Goal: Information Seeking & Learning: Learn about a topic

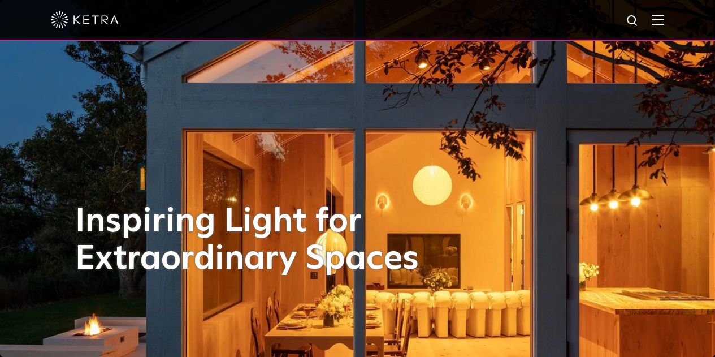
click at [664, 18] on img at bounding box center [658, 19] width 12 height 11
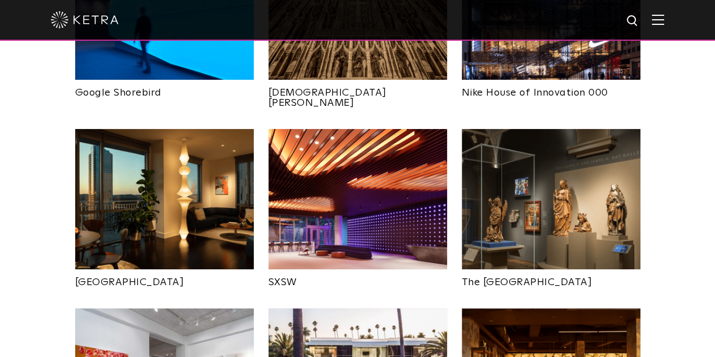
scroll to position [956, 0]
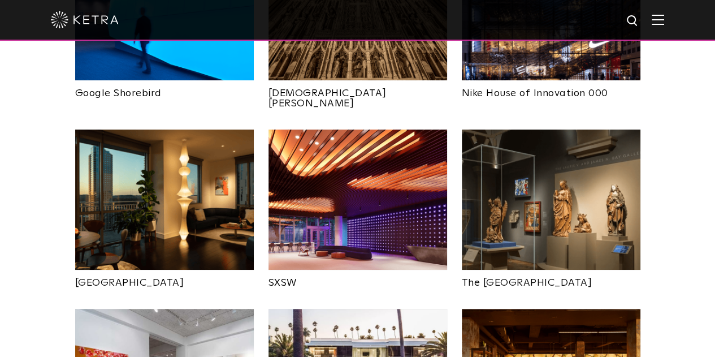
click at [389, 153] on img at bounding box center [358, 199] width 179 height 140
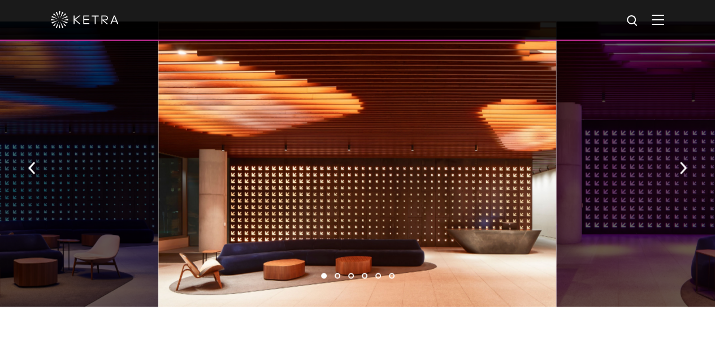
scroll to position [867, 0]
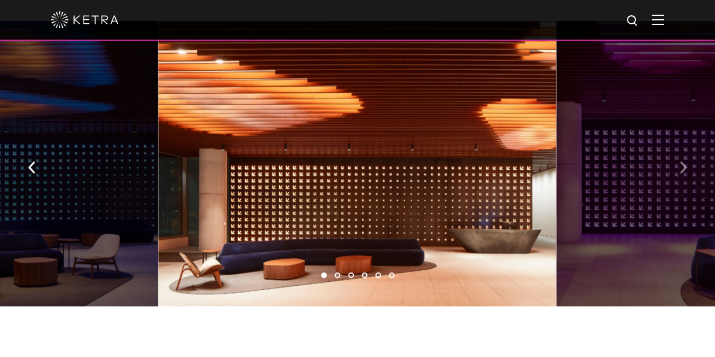
click at [689, 160] on button "button" at bounding box center [683, 165] width 24 height 39
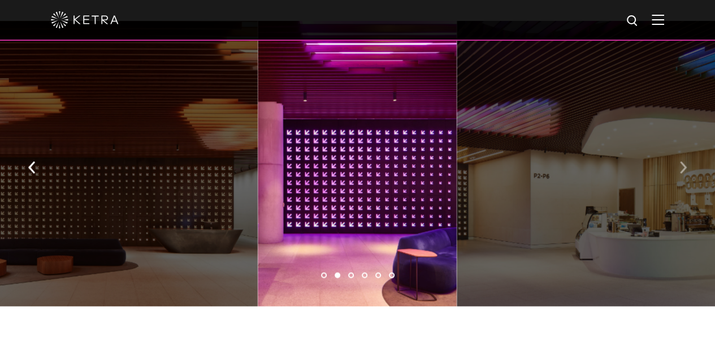
drag, startPoint x: 689, startPoint y: 160, endPoint x: 689, endPoint y: 151, distance: 9.0
click at [689, 151] on button "button" at bounding box center [683, 165] width 24 height 39
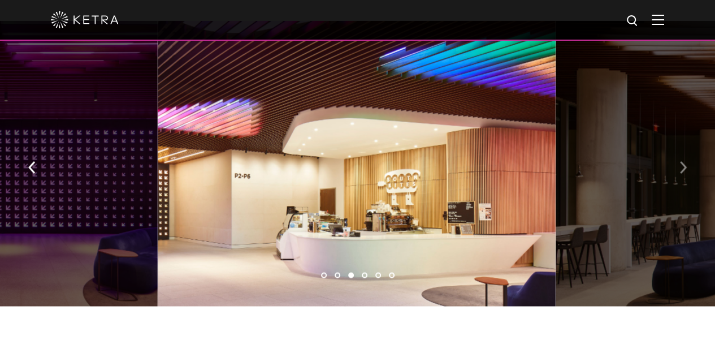
click at [685, 162] on img "button" at bounding box center [682, 167] width 7 height 12
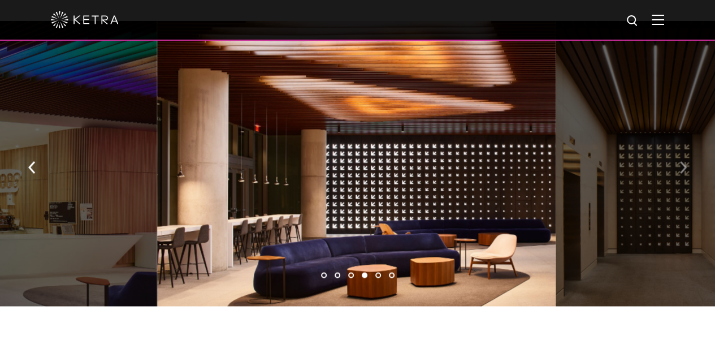
click at [686, 163] on img "button" at bounding box center [682, 167] width 7 height 12
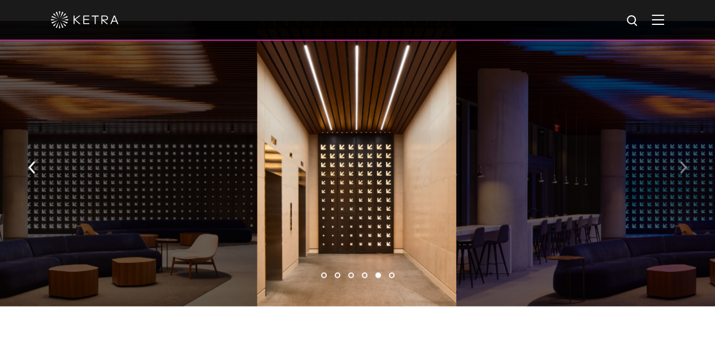
click at [686, 163] on img "button" at bounding box center [682, 167] width 7 height 12
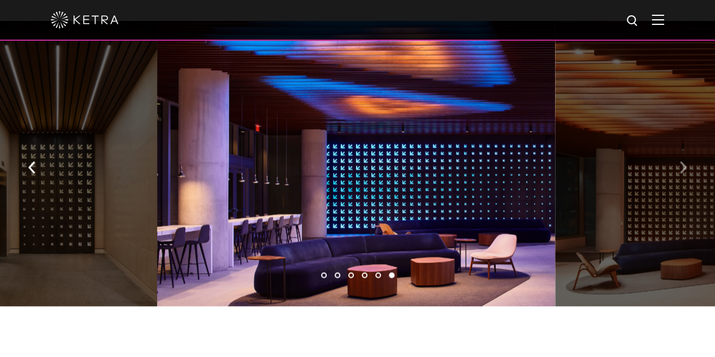
click at [686, 163] on img "button" at bounding box center [682, 167] width 7 height 12
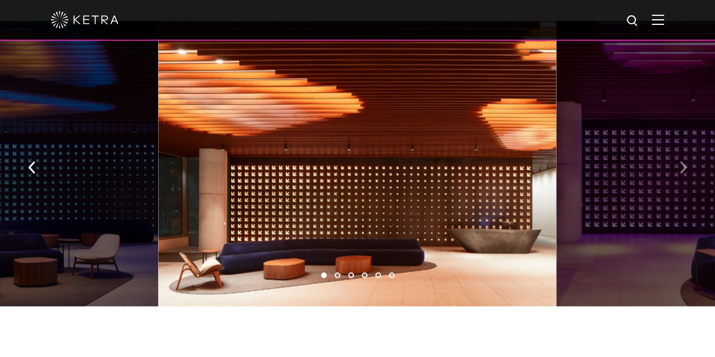
click at [686, 163] on img "button" at bounding box center [682, 167] width 7 height 12
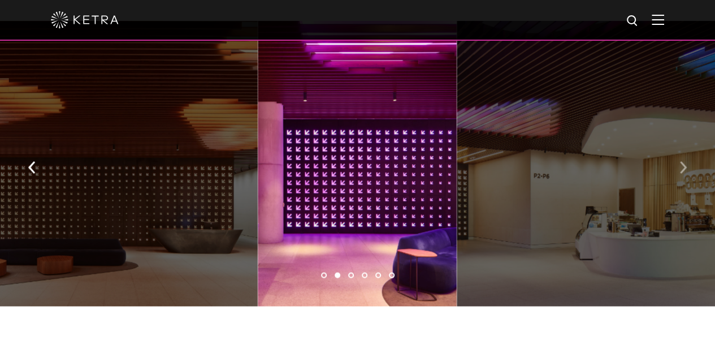
click at [686, 163] on img "button" at bounding box center [682, 167] width 7 height 12
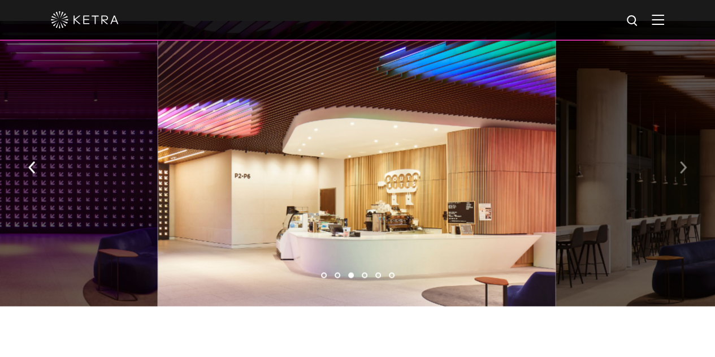
click at [686, 163] on img "button" at bounding box center [682, 167] width 7 height 12
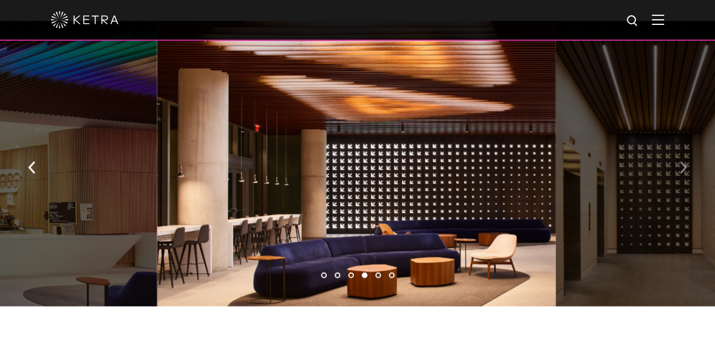
click at [686, 163] on img "button" at bounding box center [682, 167] width 7 height 12
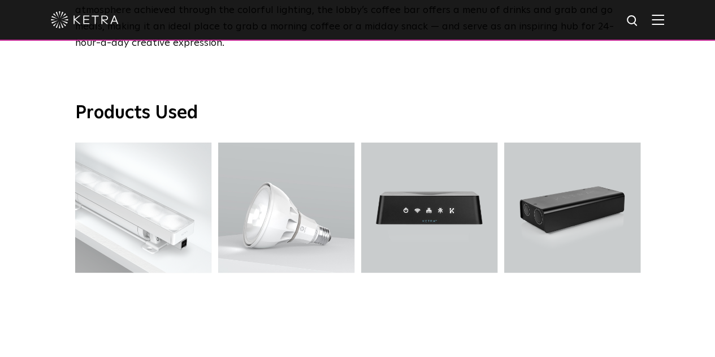
scroll to position [2097, 0]
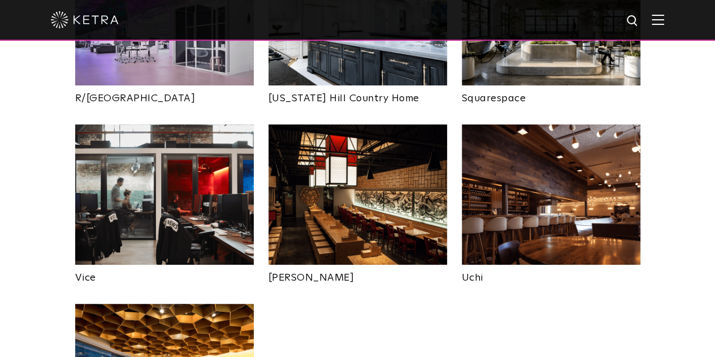
scroll to position [2223, 0]
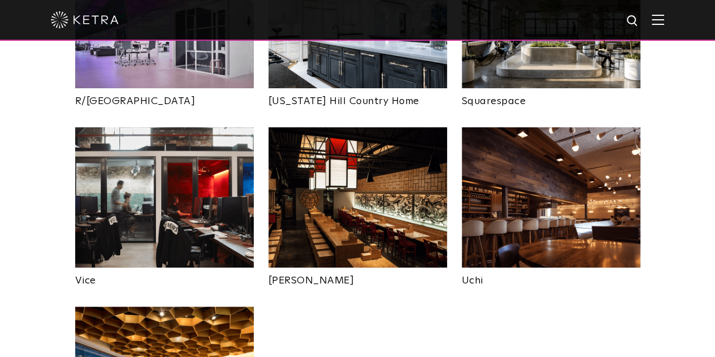
click at [391, 127] on img at bounding box center [358, 197] width 179 height 140
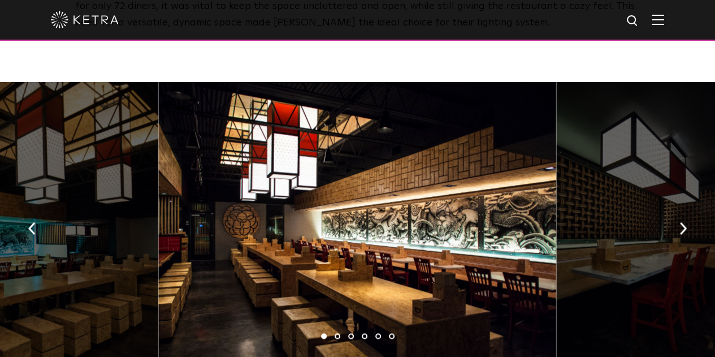
scroll to position [636, 0]
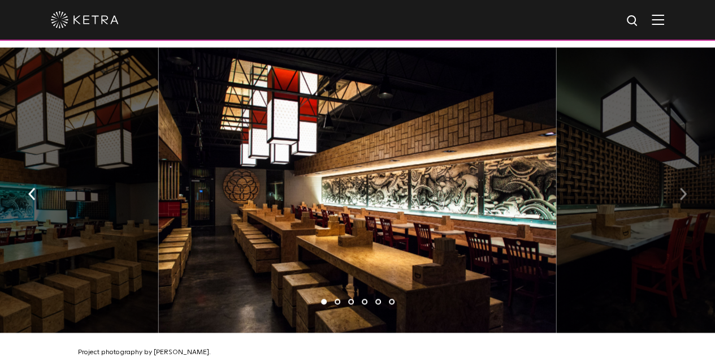
click at [686, 191] on img "button" at bounding box center [682, 193] width 7 height 12
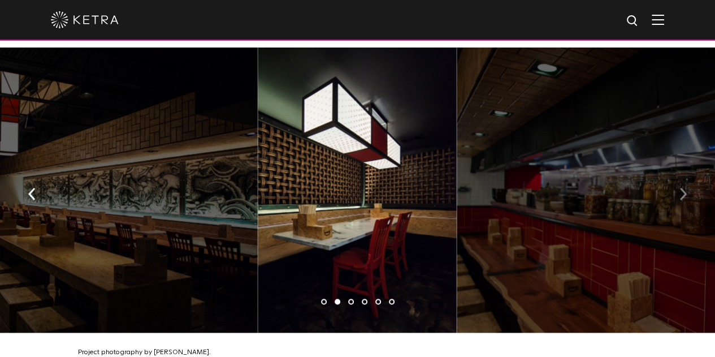
click at [686, 191] on img "button" at bounding box center [682, 193] width 7 height 12
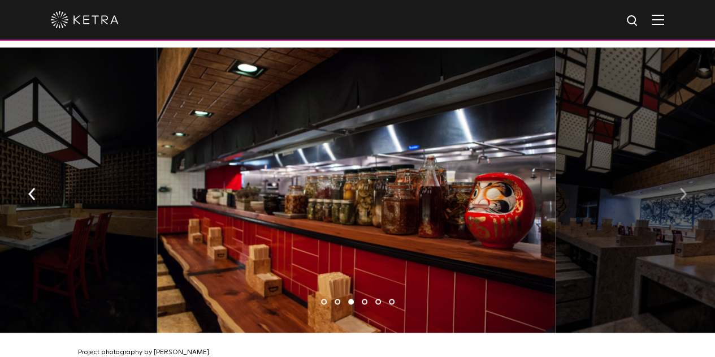
click at [686, 191] on img "button" at bounding box center [682, 193] width 7 height 12
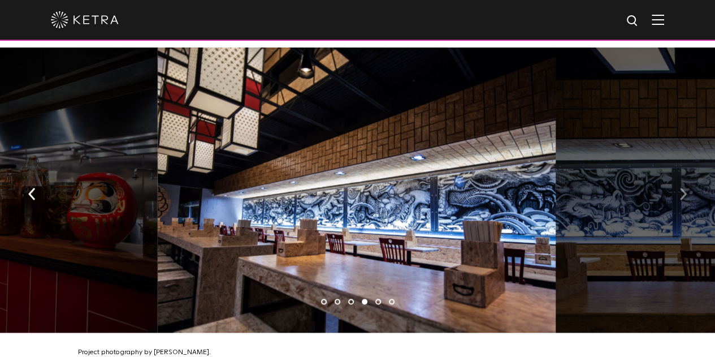
click at [686, 191] on img "button" at bounding box center [682, 193] width 7 height 12
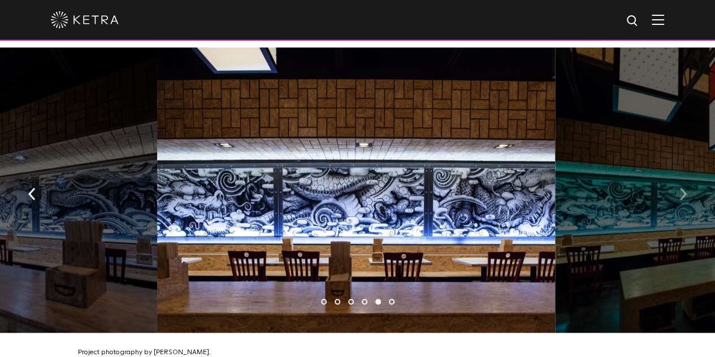
click at [686, 191] on img "button" at bounding box center [682, 193] width 7 height 12
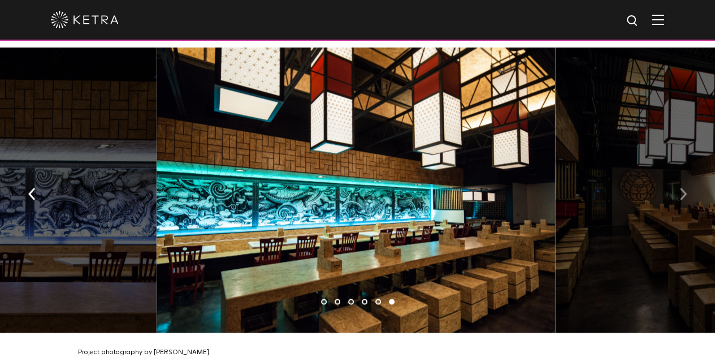
drag, startPoint x: 686, startPoint y: 191, endPoint x: 681, endPoint y: 186, distance: 7.2
click at [681, 187] on img "button" at bounding box center [682, 193] width 7 height 12
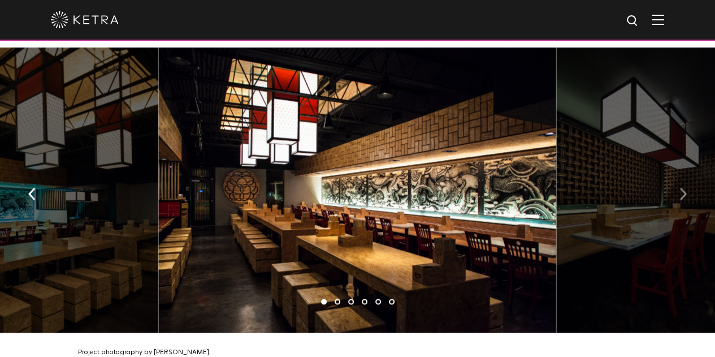
click at [682, 188] on img "button" at bounding box center [682, 193] width 7 height 12
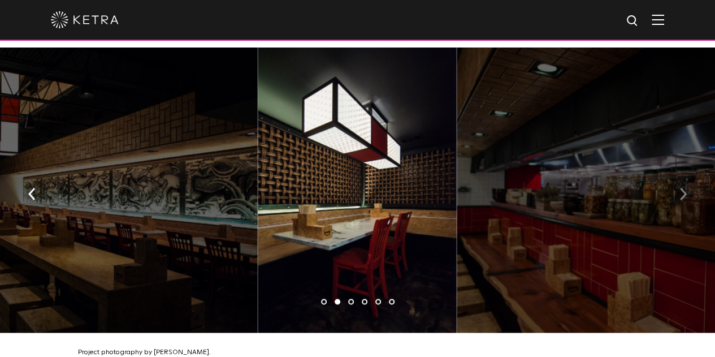
click at [682, 188] on img "button" at bounding box center [682, 193] width 7 height 12
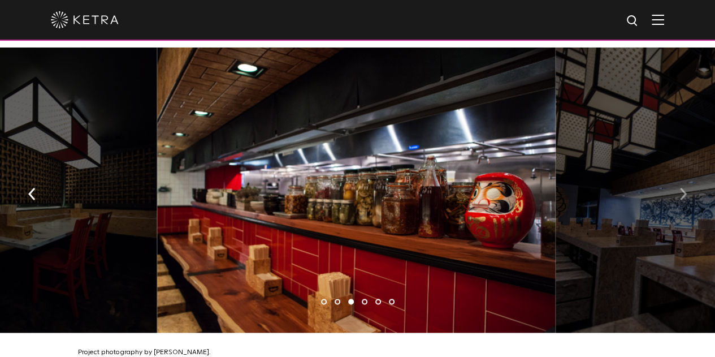
click at [682, 188] on img "button" at bounding box center [682, 193] width 7 height 12
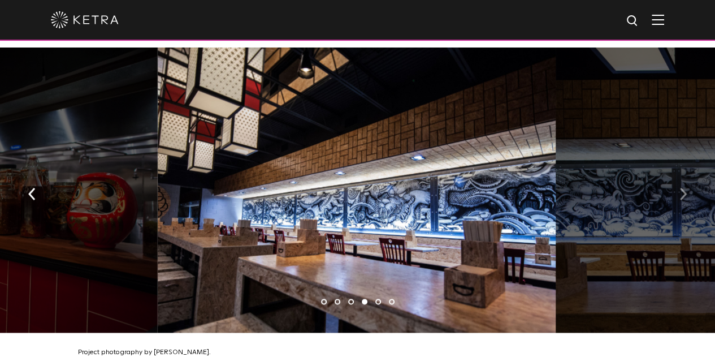
click at [682, 188] on img "button" at bounding box center [682, 193] width 7 height 12
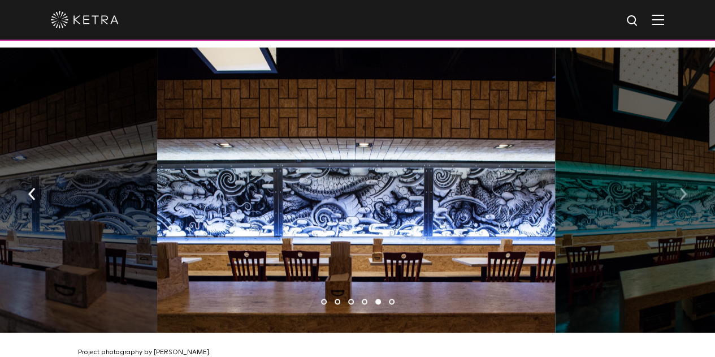
click at [682, 188] on img "button" at bounding box center [682, 193] width 7 height 12
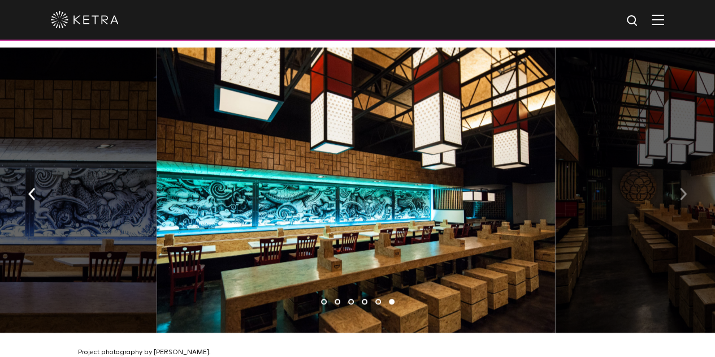
click at [682, 188] on img "button" at bounding box center [682, 193] width 7 height 12
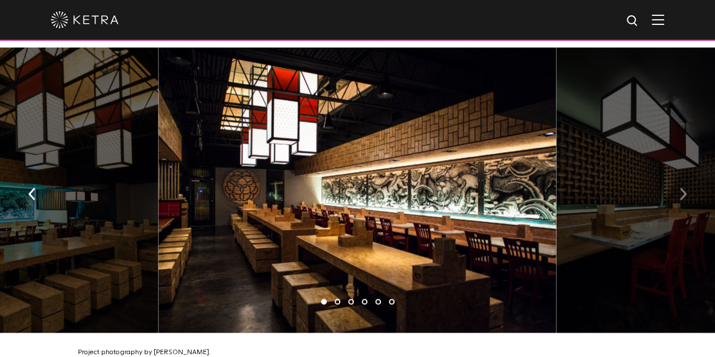
click at [682, 188] on img "button" at bounding box center [682, 193] width 7 height 12
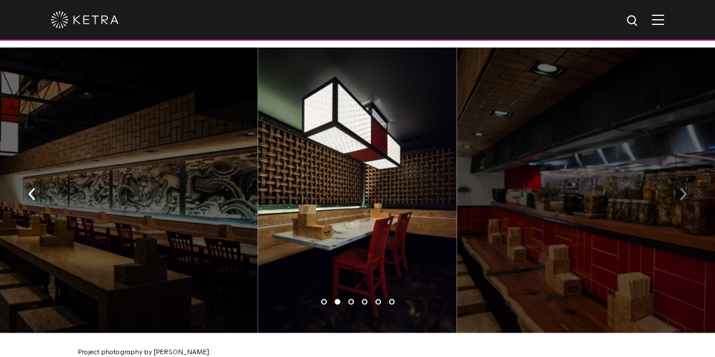
click at [682, 188] on img "button" at bounding box center [682, 193] width 7 height 12
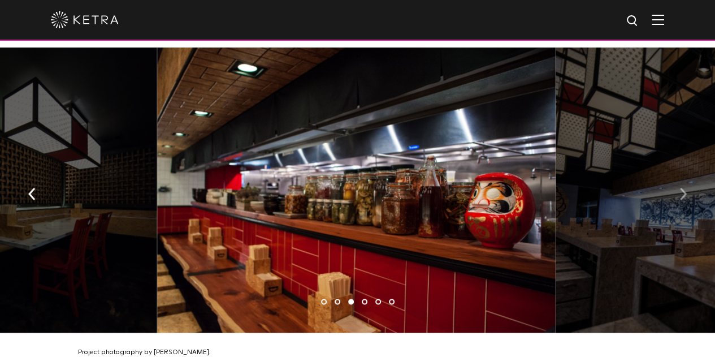
click at [682, 188] on img "button" at bounding box center [682, 193] width 7 height 12
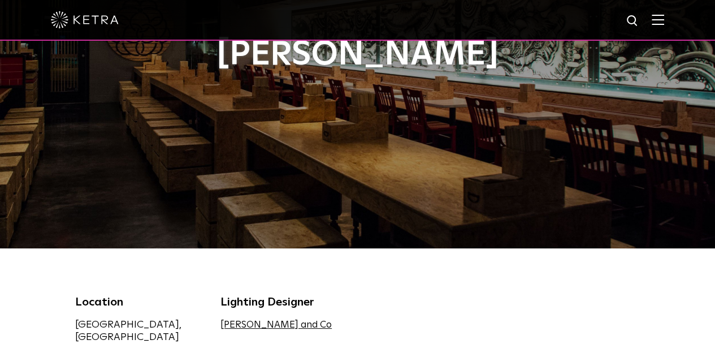
scroll to position [0, 0]
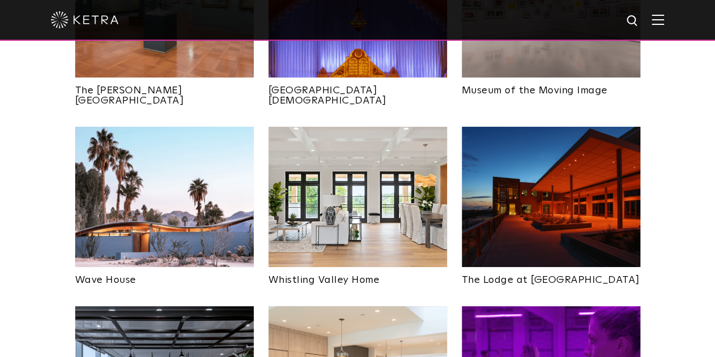
scroll to position [1507, 0]
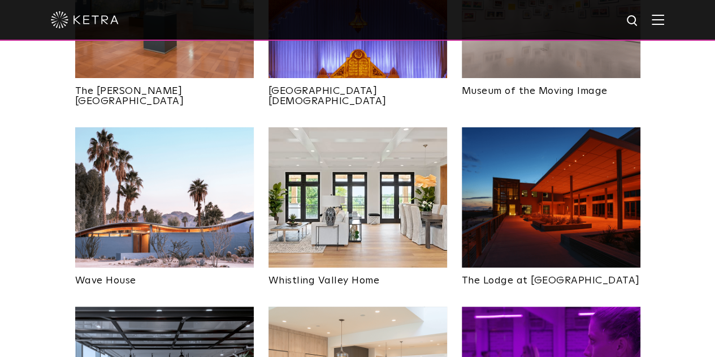
click at [129, 138] on img at bounding box center [164, 197] width 179 height 140
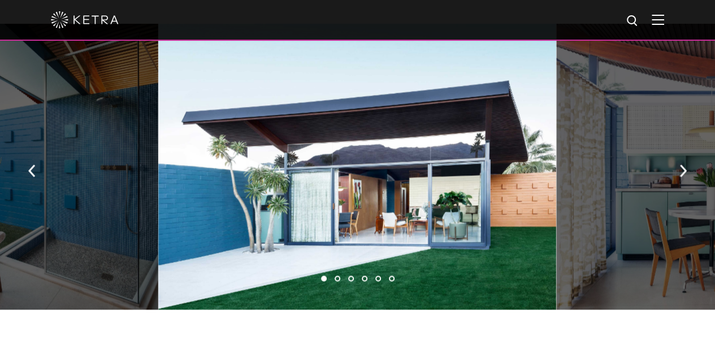
scroll to position [811, 0]
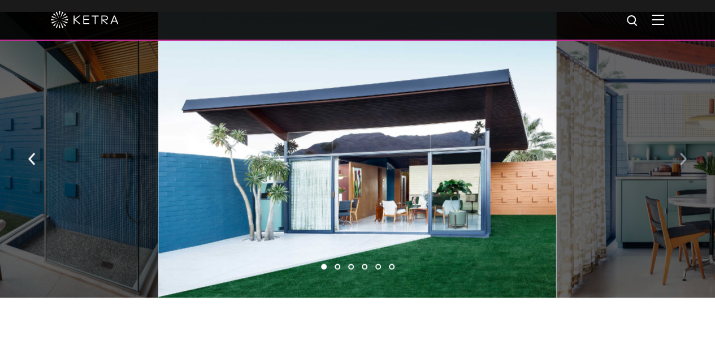
click at [682, 154] on img "button" at bounding box center [682, 158] width 7 height 12
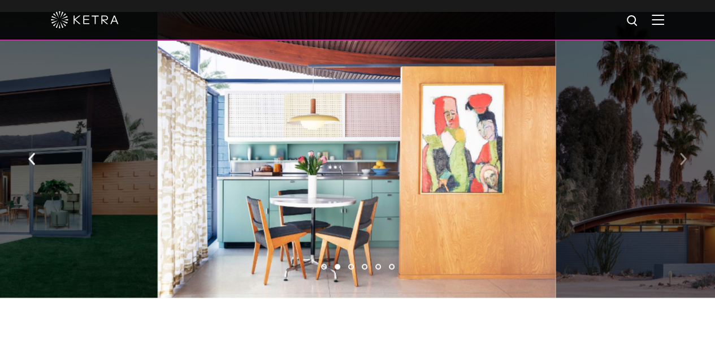
drag, startPoint x: 682, startPoint y: 154, endPoint x: 682, endPoint y: 148, distance: 6.8
click at [682, 152] on img "button" at bounding box center [682, 158] width 7 height 12
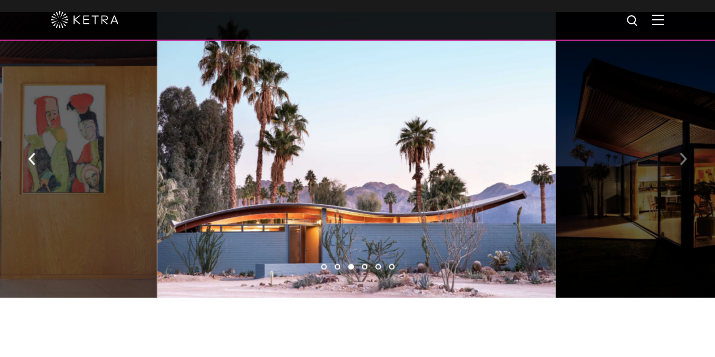
click at [682, 152] on img "button" at bounding box center [682, 158] width 7 height 12
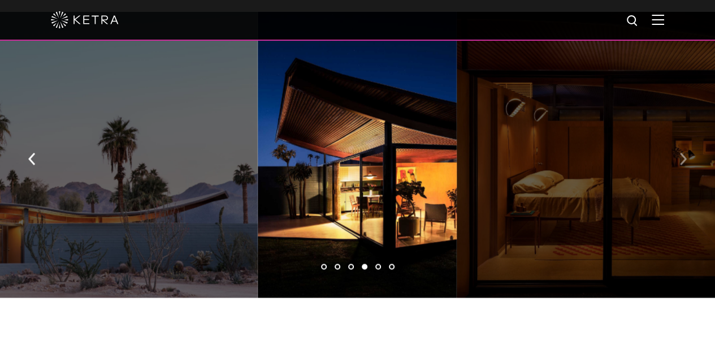
click at [682, 152] on img "button" at bounding box center [682, 158] width 7 height 12
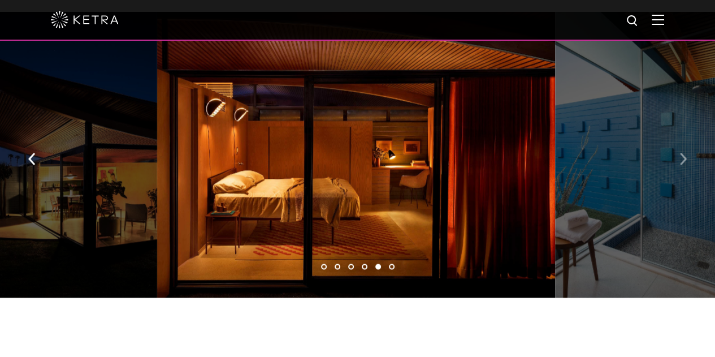
click at [682, 152] on img "button" at bounding box center [682, 158] width 7 height 12
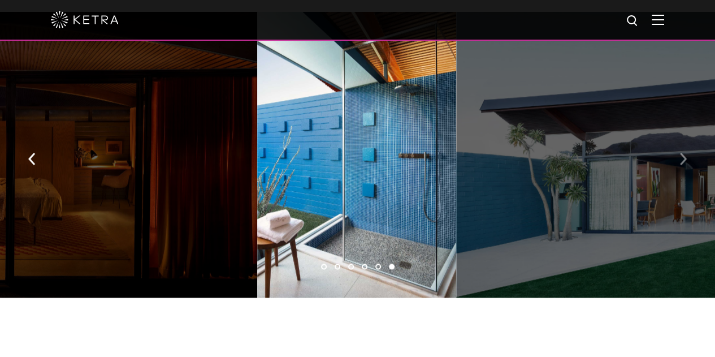
click at [682, 152] on img "button" at bounding box center [682, 158] width 7 height 12
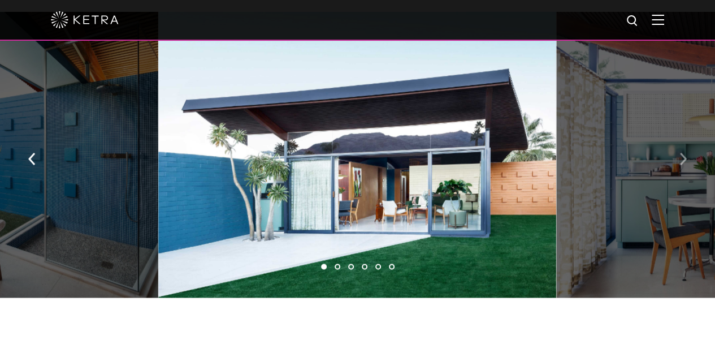
click at [682, 152] on img "button" at bounding box center [682, 158] width 7 height 12
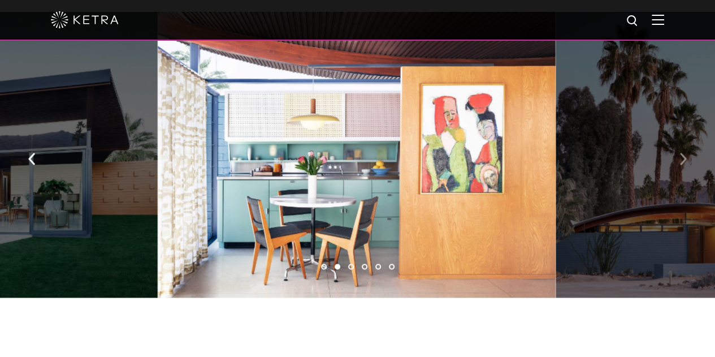
click at [682, 152] on img "button" at bounding box center [682, 158] width 7 height 12
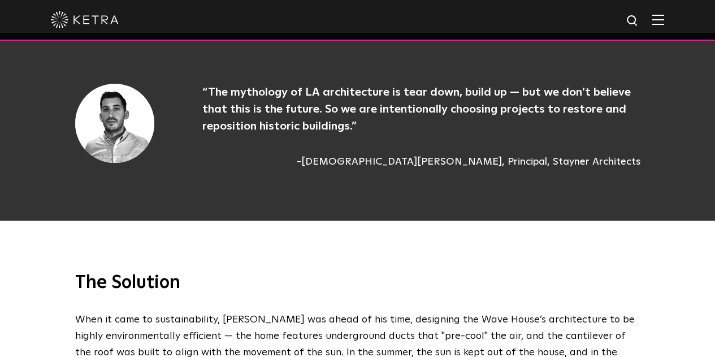
scroll to position [1378, 0]
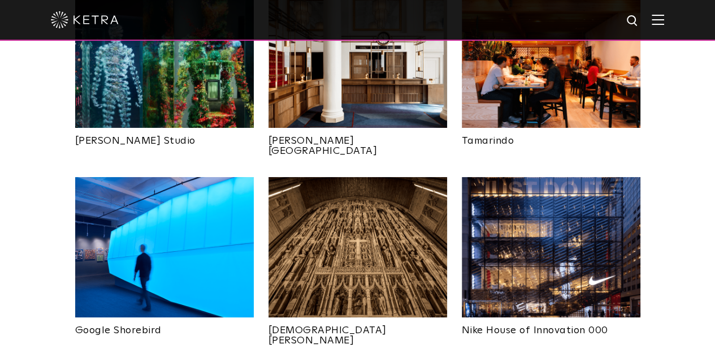
scroll to position [663, 0]
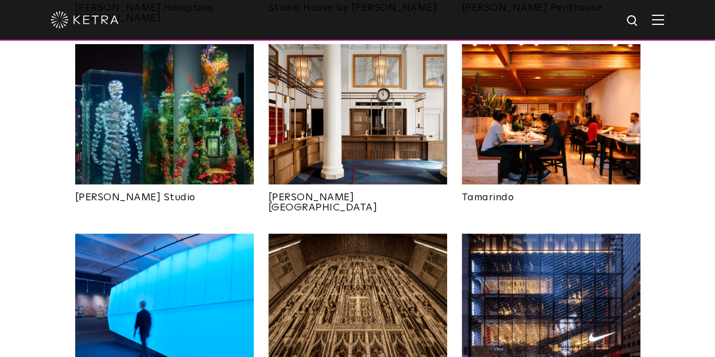
click at [155, 268] on img at bounding box center [164, 303] width 179 height 140
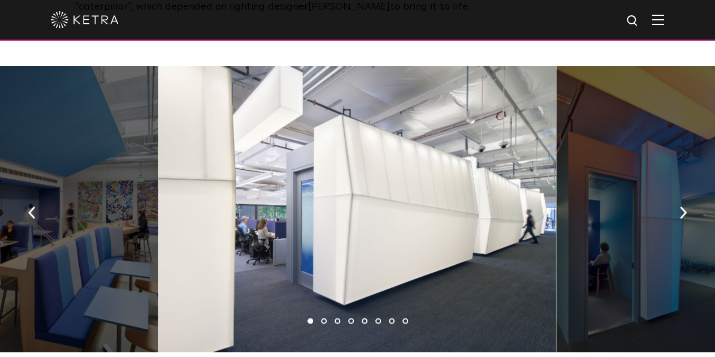
scroll to position [653, 0]
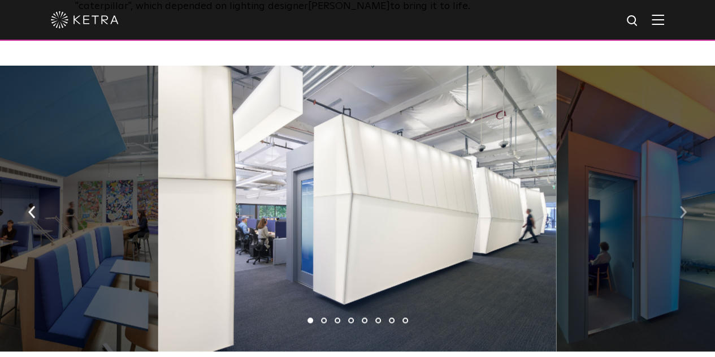
click at [682, 206] on img "button" at bounding box center [682, 212] width 7 height 12
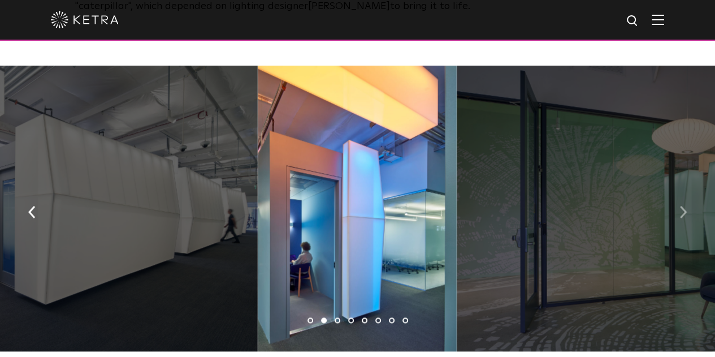
click at [682, 206] on img "button" at bounding box center [682, 212] width 7 height 12
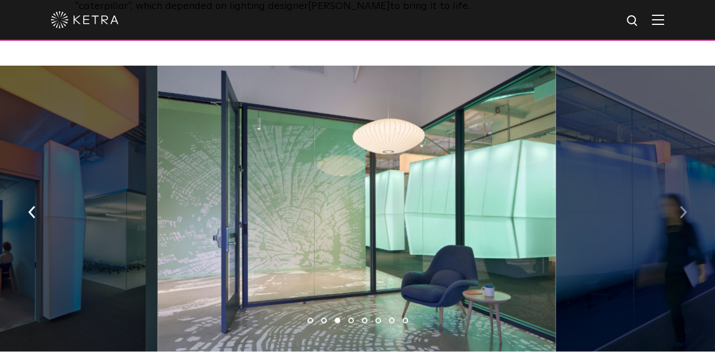
click at [682, 206] on img "button" at bounding box center [682, 212] width 7 height 12
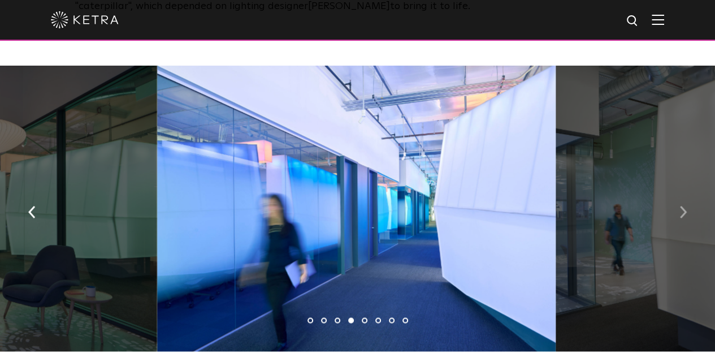
click at [682, 206] on img "button" at bounding box center [682, 212] width 7 height 12
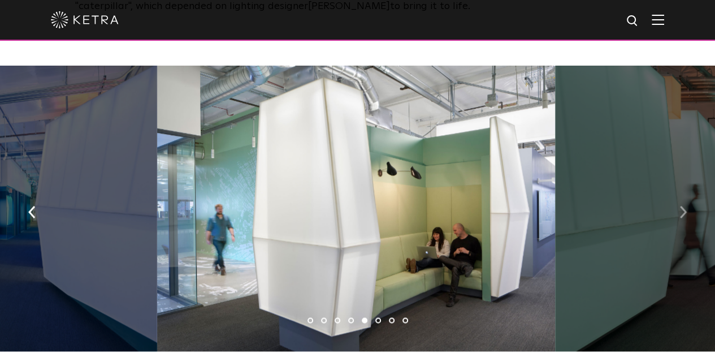
click at [682, 206] on img "button" at bounding box center [682, 212] width 7 height 12
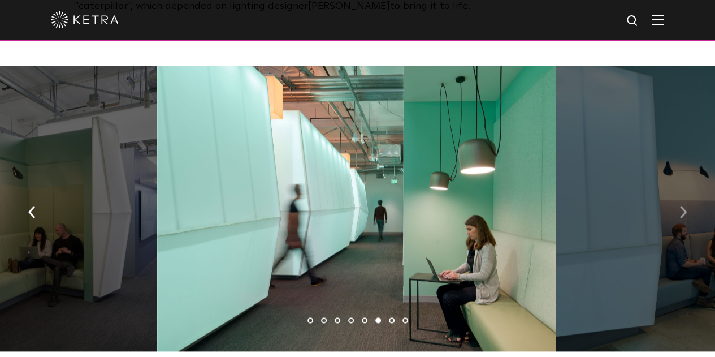
click at [682, 206] on img "button" at bounding box center [682, 212] width 7 height 12
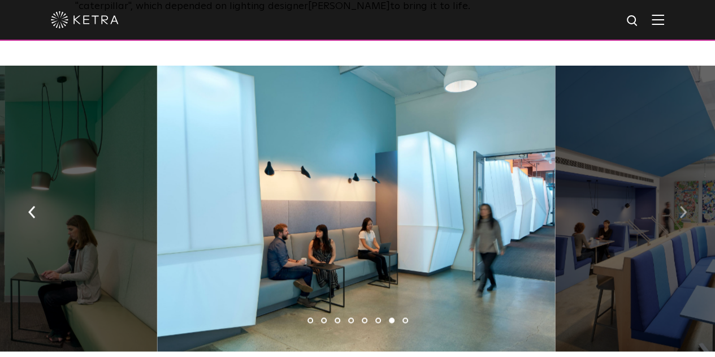
click at [682, 206] on img "button" at bounding box center [682, 212] width 7 height 12
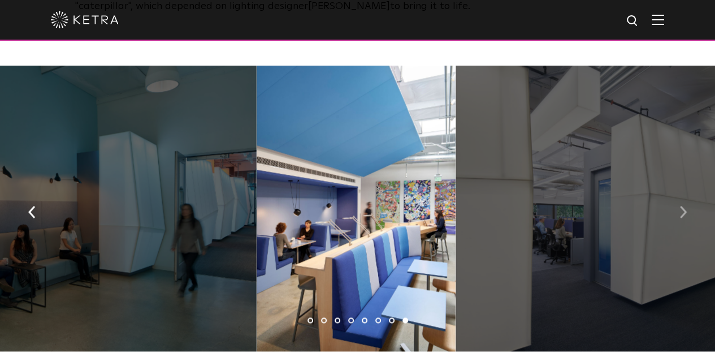
click at [682, 206] on img "button" at bounding box center [682, 212] width 7 height 12
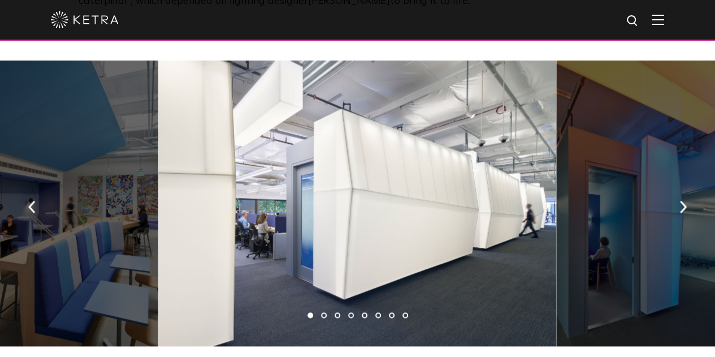
scroll to position [657, 0]
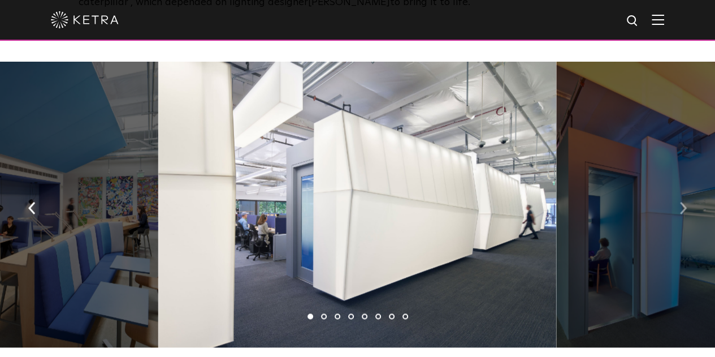
click at [683, 205] on img "button" at bounding box center [682, 208] width 7 height 12
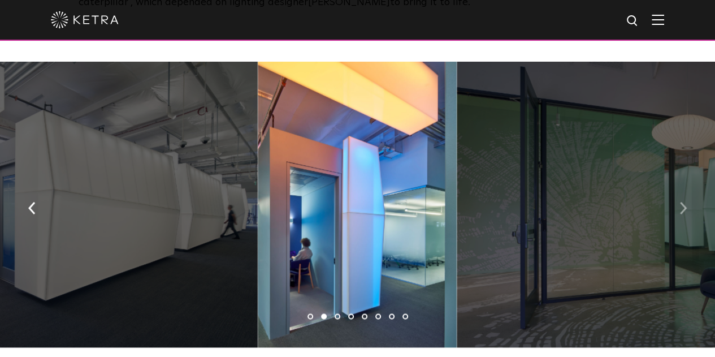
click at [683, 205] on img "button" at bounding box center [682, 208] width 7 height 12
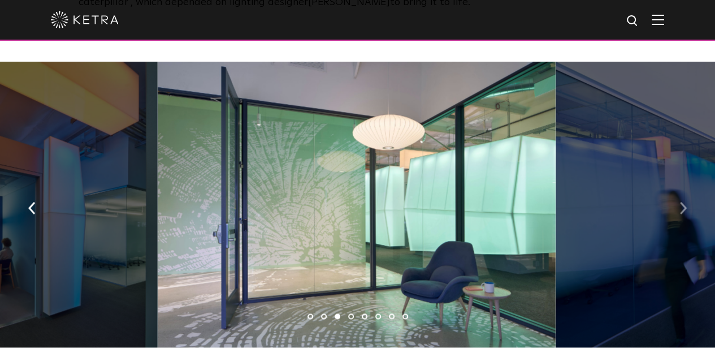
click at [683, 205] on img "button" at bounding box center [682, 208] width 7 height 12
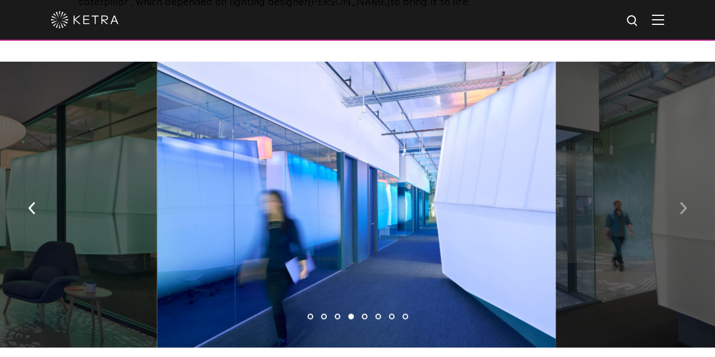
click at [683, 205] on img "button" at bounding box center [682, 208] width 7 height 12
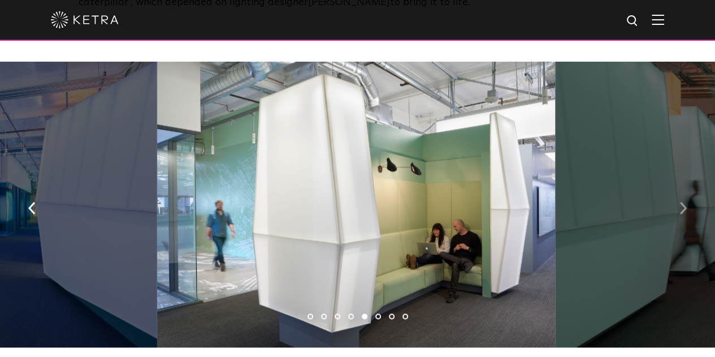
click at [683, 205] on img "button" at bounding box center [682, 208] width 7 height 12
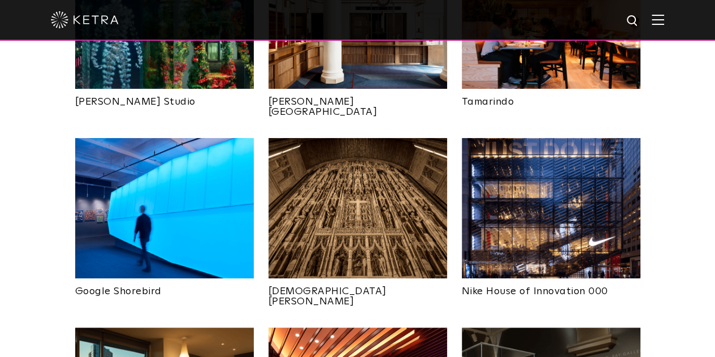
scroll to position [759, 0]
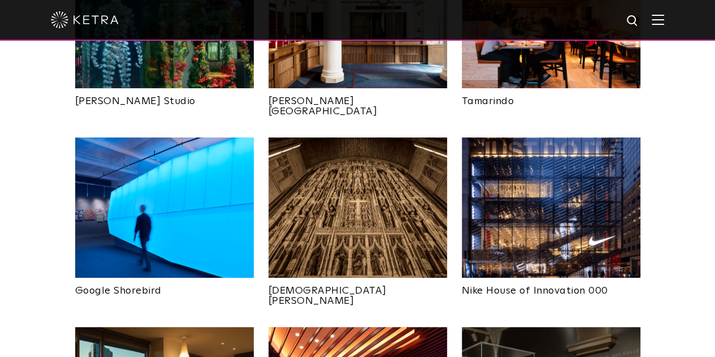
click at [503, 176] on img at bounding box center [551, 207] width 179 height 140
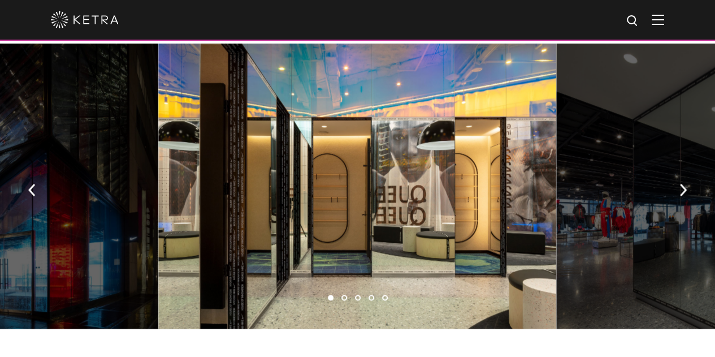
scroll to position [642, 0]
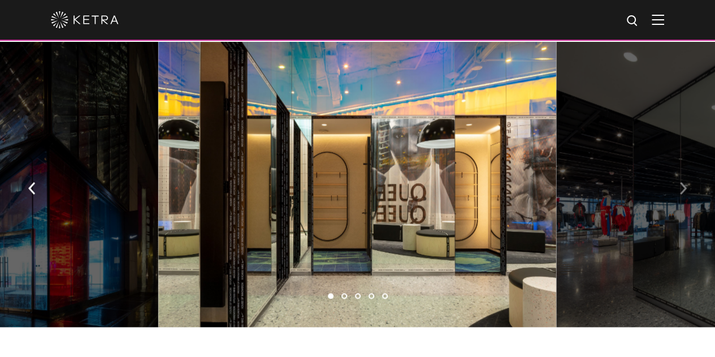
click at [687, 167] on button "button" at bounding box center [683, 186] width 24 height 39
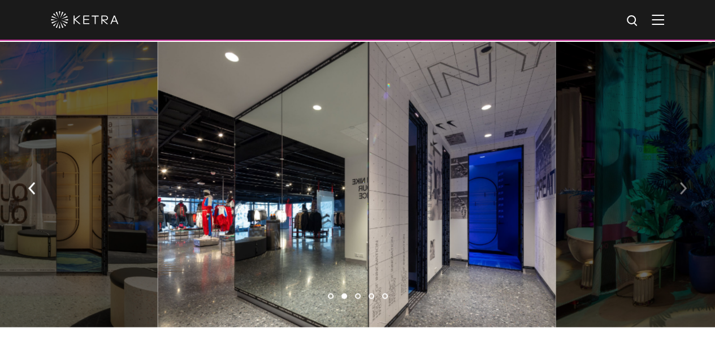
click at [687, 167] on button "button" at bounding box center [683, 186] width 24 height 39
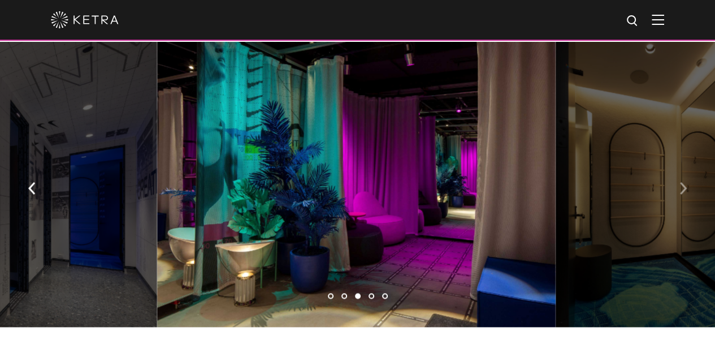
click at [687, 167] on button "button" at bounding box center [683, 186] width 24 height 39
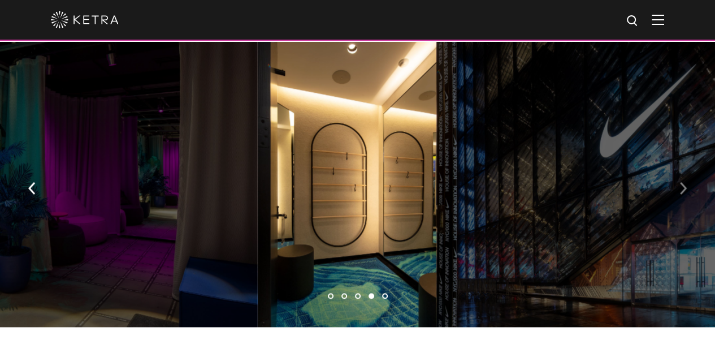
click at [687, 167] on button "button" at bounding box center [683, 186] width 24 height 39
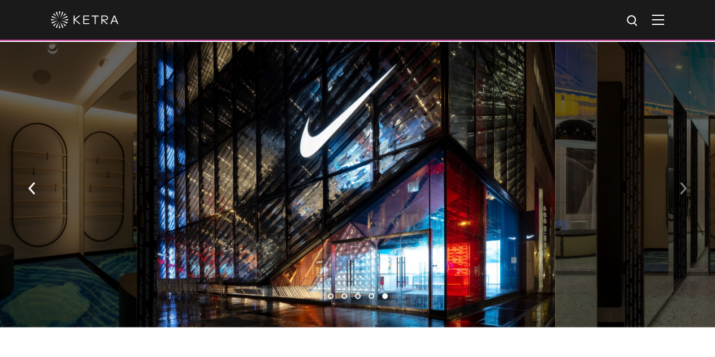
click at [687, 167] on button "button" at bounding box center [683, 186] width 24 height 39
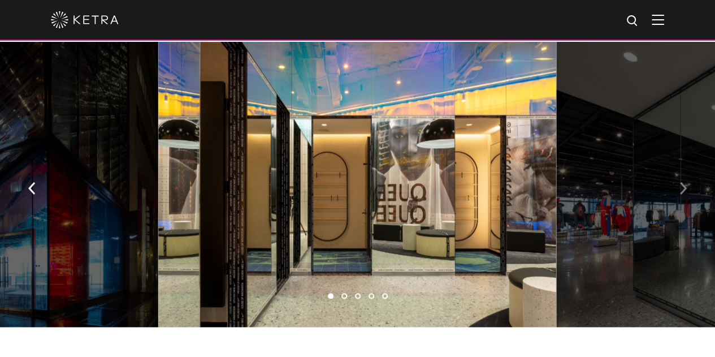
click at [687, 167] on button "button" at bounding box center [683, 186] width 24 height 39
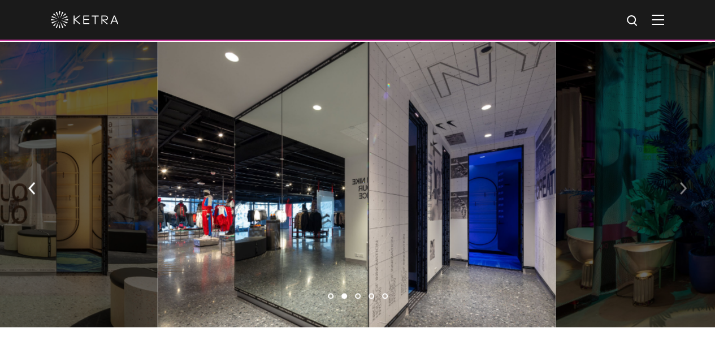
click at [687, 167] on button "button" at bounding box center [683, 186] width 24 height 39
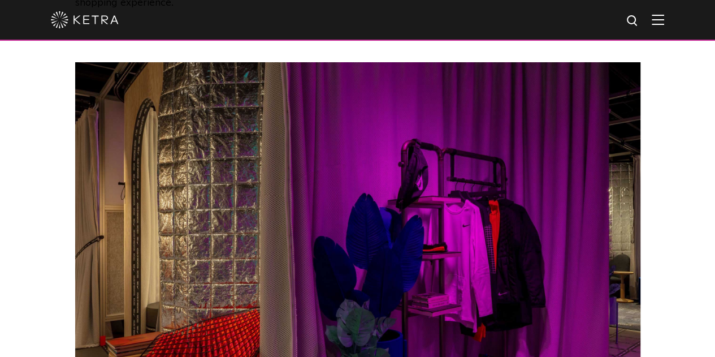
scroll to position [1789, 0]
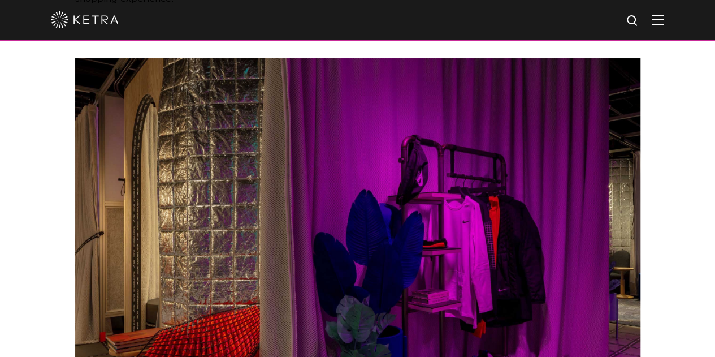
click at [505, 195] on img at bounding box center [357, 260] width 565 height 405
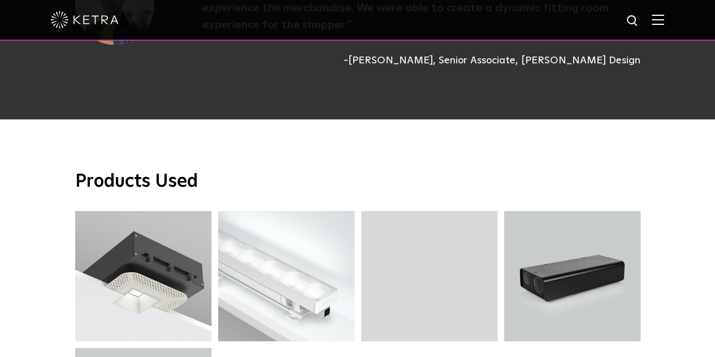
scroll to position [2713, 0]
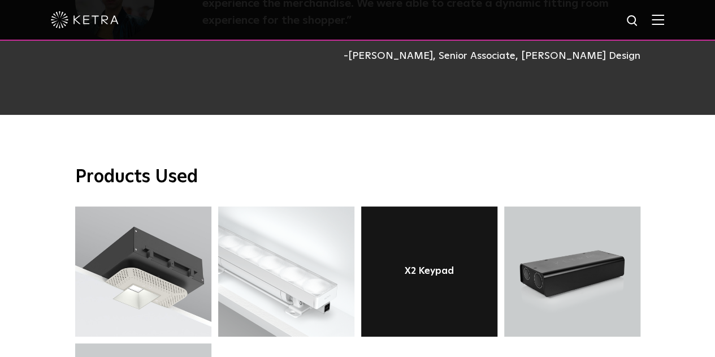
click at [438, 206] on link at bounding box center [429, 271] width 136 height 130
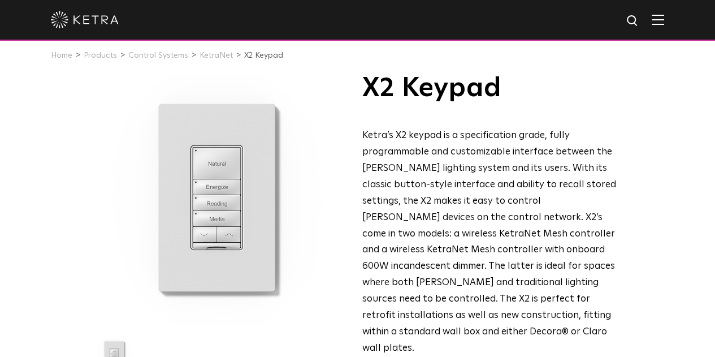
scroll to position [8, 0]
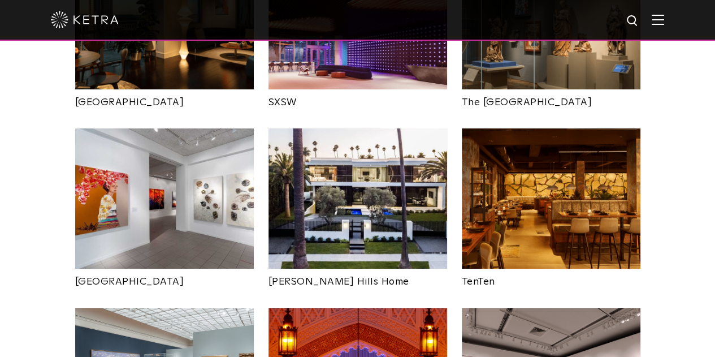
scroll to position [1139, 0]
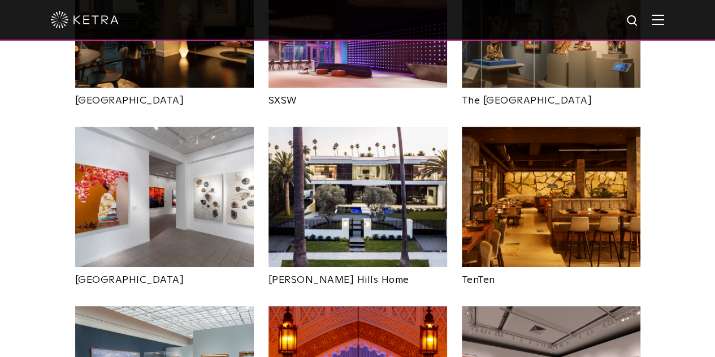
click at [344, 169] on img at bounding box center [358, 197] width 179 height 140
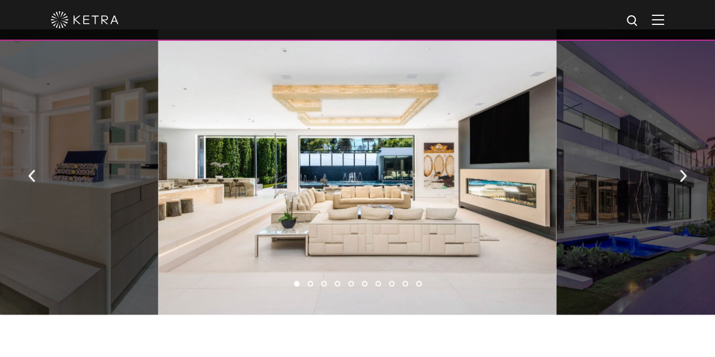
scroll to position [746, 0]
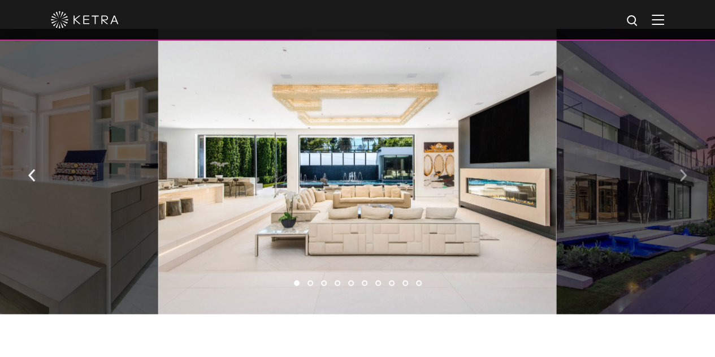
click at [684, 178] on img "button" at bounding box center [682, 174] width 7 height 12
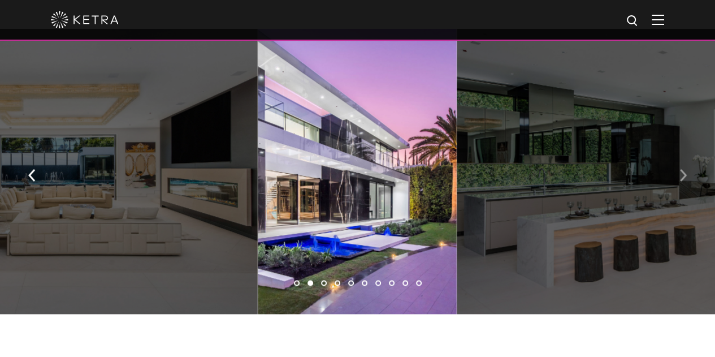
click at [684, 178] on img "button" at bounding box center [682, 174] width 7 height 12
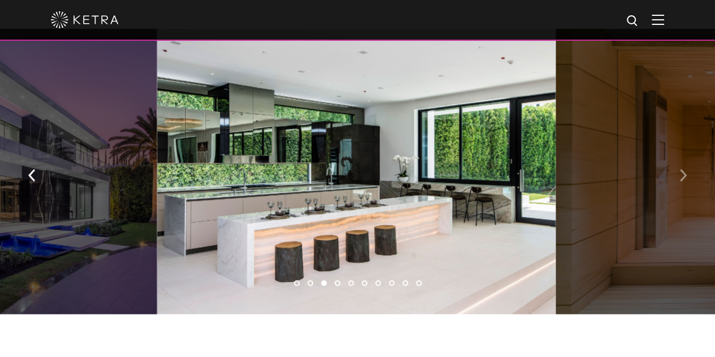
click at [684, 178] on img "button" at bounding box center [682, 174] width 7 height 12
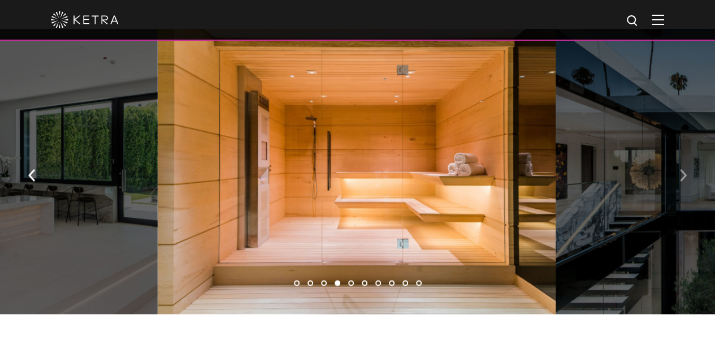
click at [684, 178] on img "button" at bounding box center [682, 174] width 7 height 12
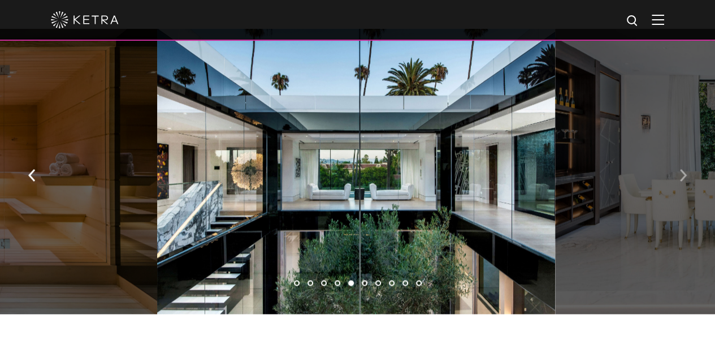
click at [684, 178] on img "button" at bounding box center [682, 174] width 7 height 12
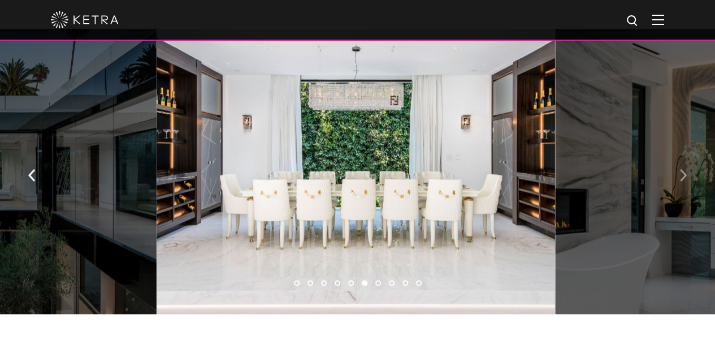
click at [684, 178] on img "button" at bounding box center [682, 174] width 7 height 12
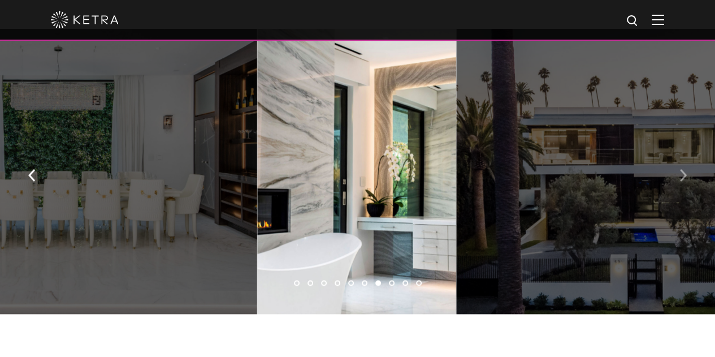
click at [684, 178] on img "button" at bounding box center [682, 174] width 7 height 12
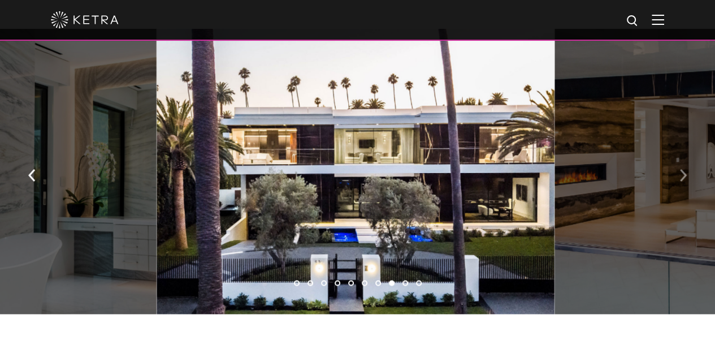
click at [684, 178] on img "button" at bounding box center [682, 174] width 7 height 12
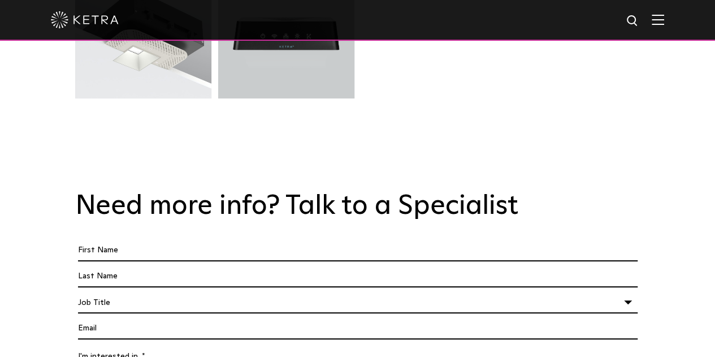
scroll to position [2854, 0]
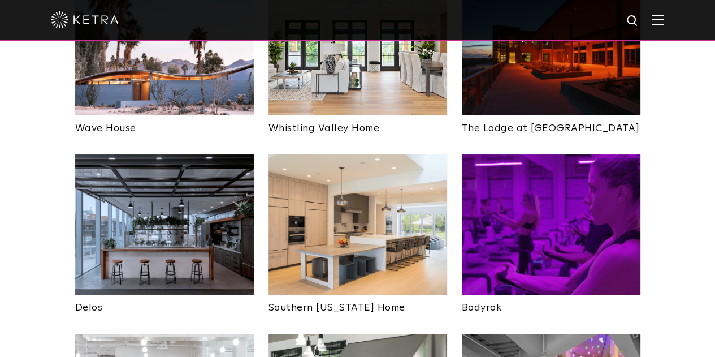
scroll to position [1660, 0]
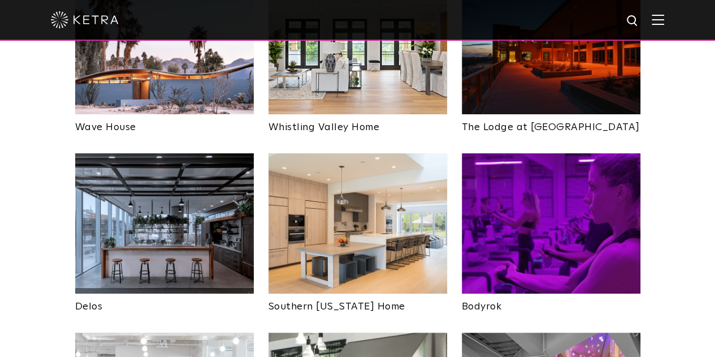
click at [225, 183] on img at bounding box center [164, 223] width 179 height 140
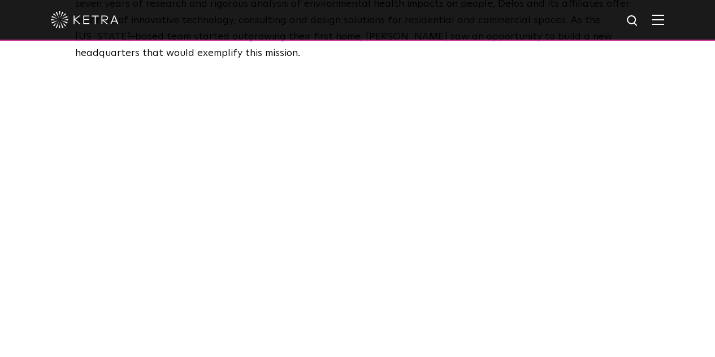
scroll to position [587, 0]
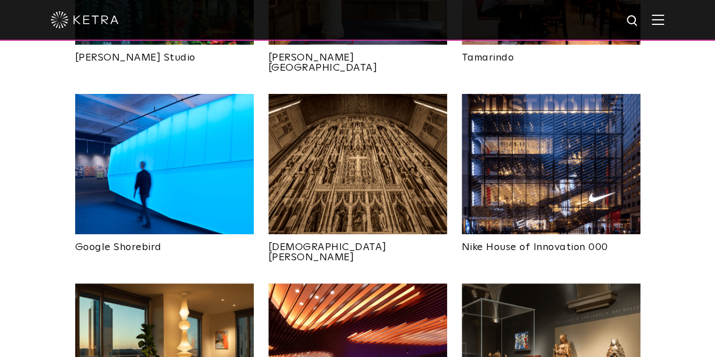
scroll to position [801, 0]
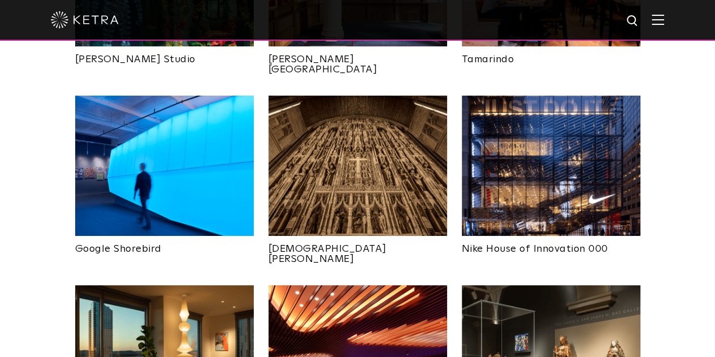
click at [577, 156] on img at bounding box center [551, 166] width 179 height 140
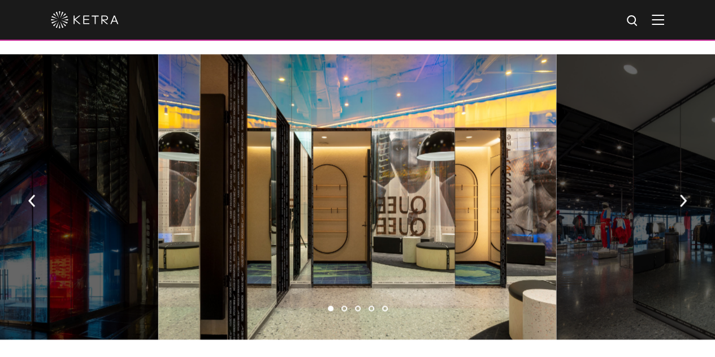
scroll to position [633, 0]
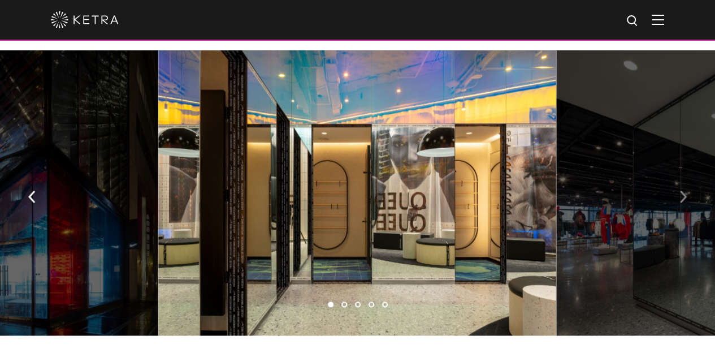
click at [691, 176] on button "button" at bounding box center [683, 195] width 24 height 39
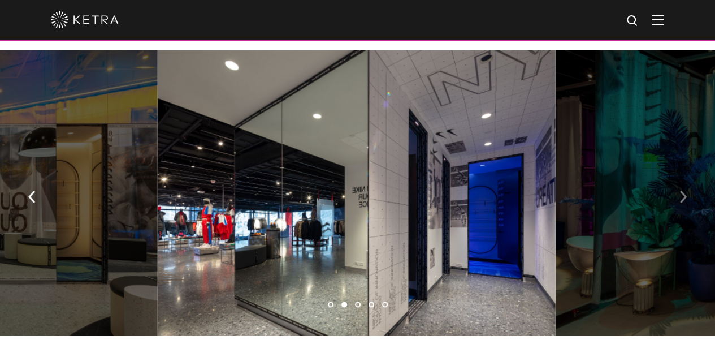
click at [691, 176] on button "button" at bounding box center [683, 195] width 24 height 39
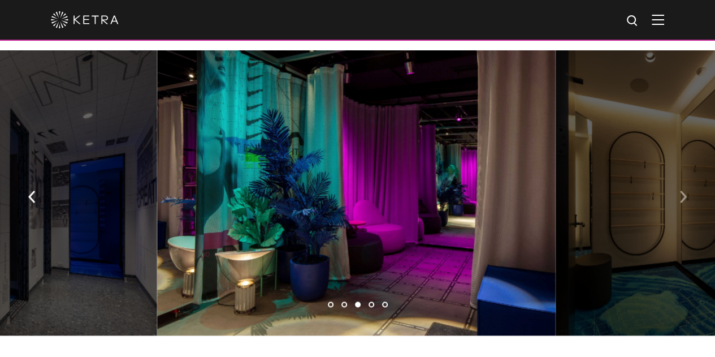
click at [691, 176] on button "button" at bounding box center [683, 195] width 24 height 39
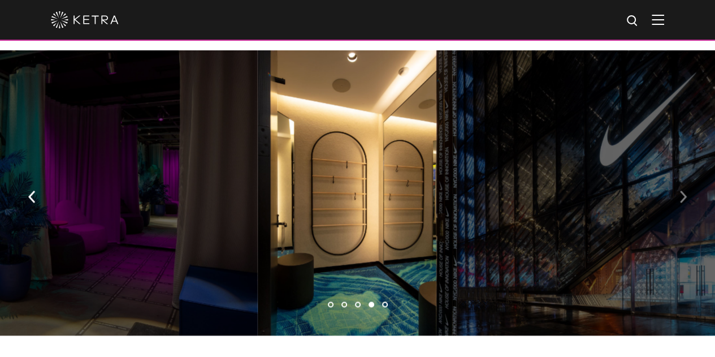
click at [681, 190] on img "button" at bounding box center [682, 196] width 7 height 12
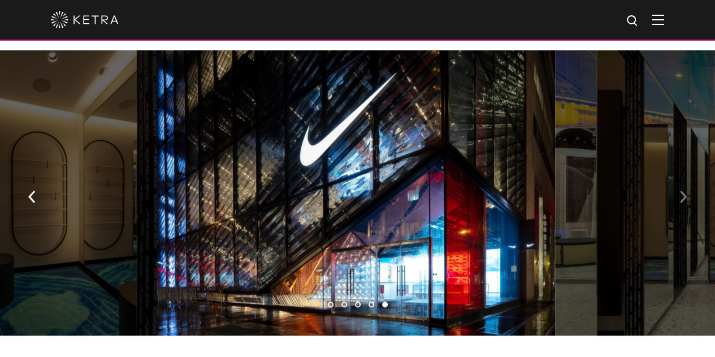
click at [681, 190] on img "button" at bounding box center [682, 196] width 7 height 12
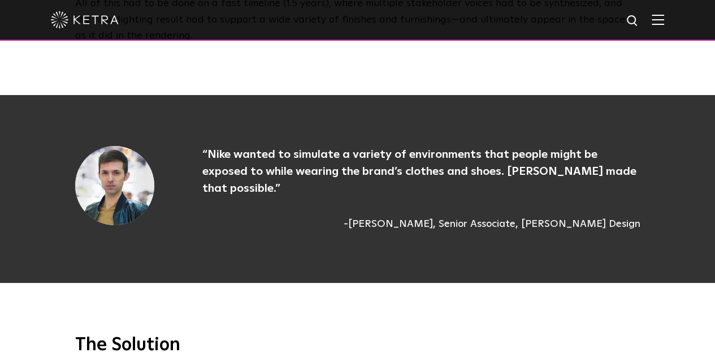
scroll to position [1278, 0]
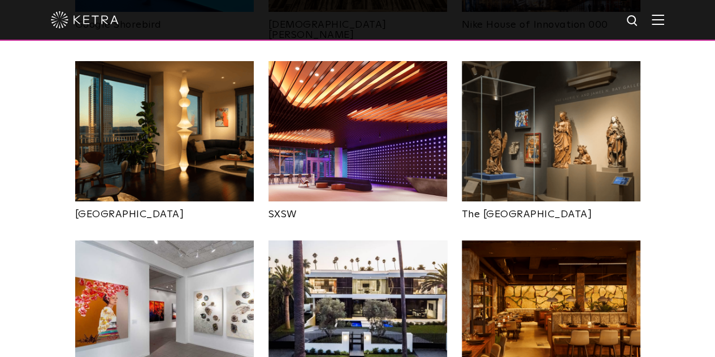
scroll to position [1019, 0]
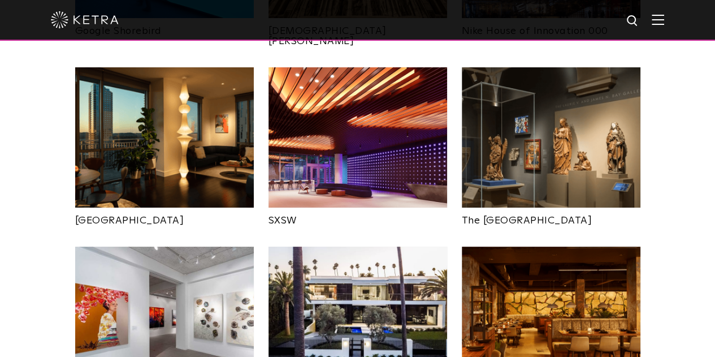
click at [413, 97] on img at bounding box center [358, 137] width 179 height 140
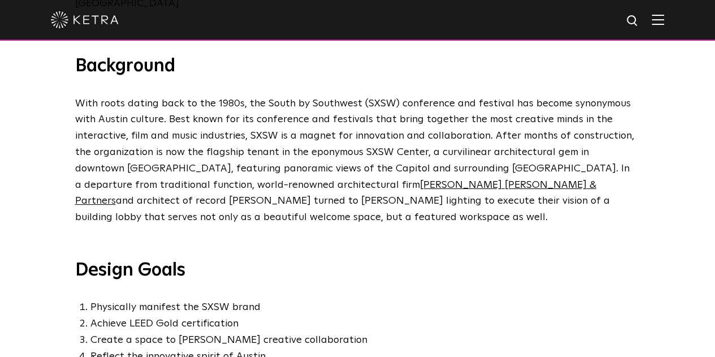
scroll to position [458, 0]
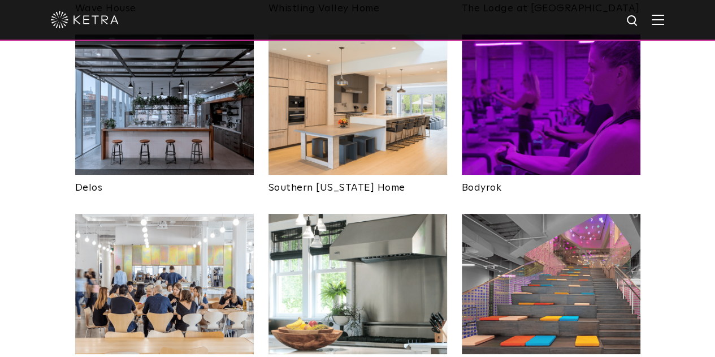
scroll to position [1783, 0]
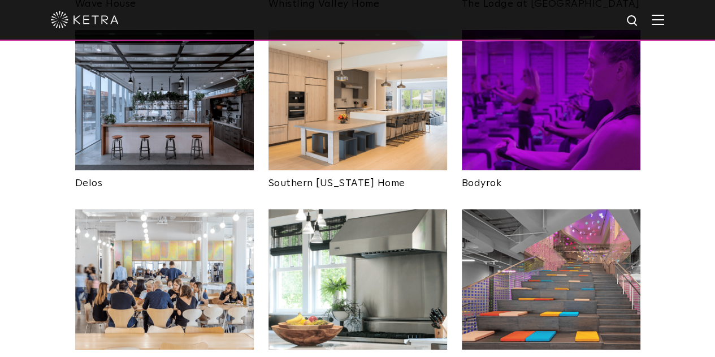
click at [569, 219] on img at bounding box center [551, 279] width 179 height 140
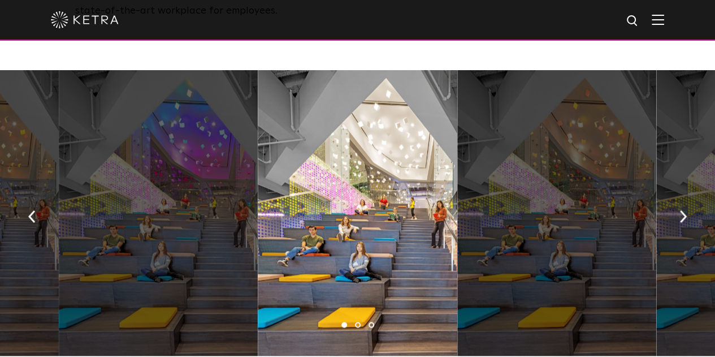
scroll to position [599, 0]
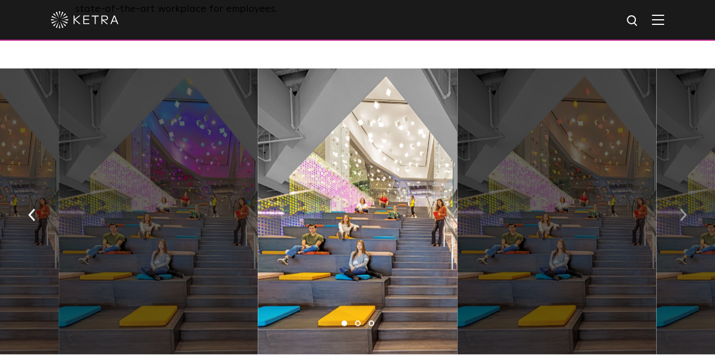
click at [683, 209] on img "button" at bounding box center [682, 215] width 7 height 12
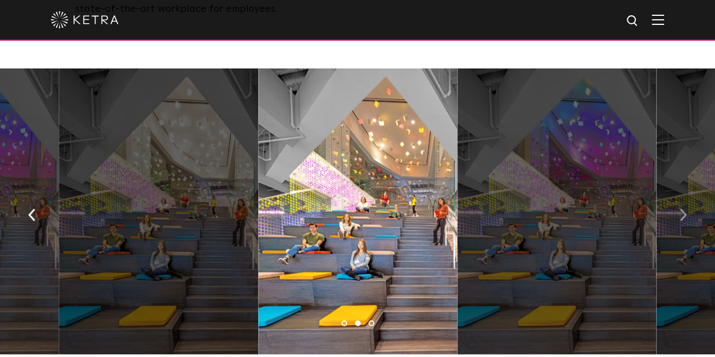
click at [683, 209] on img "button" at bounding box center [682, 215] width 7 height 12
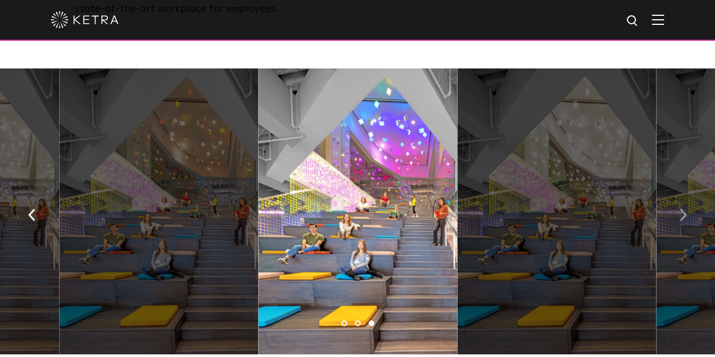
click at [683, 209] on img "button" at bounding box center [682, 215] width 7 height 12
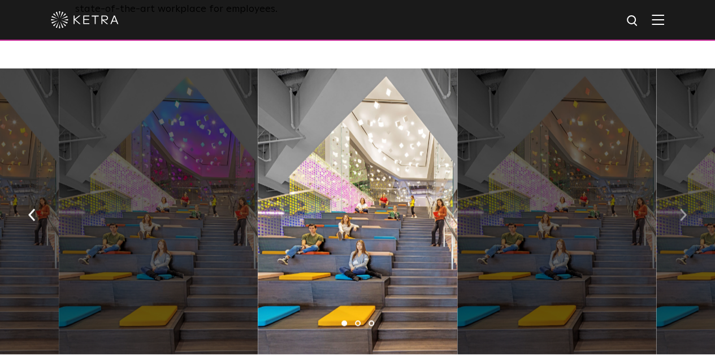
click at [683, 209] on img "button" at bounding box center [682, 215] width 7 height 12
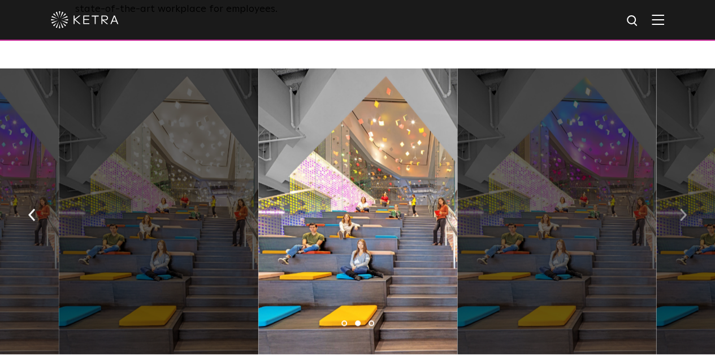
click at [683, 209] on img "button" at bounding box center [682, 215] width 7 height 12
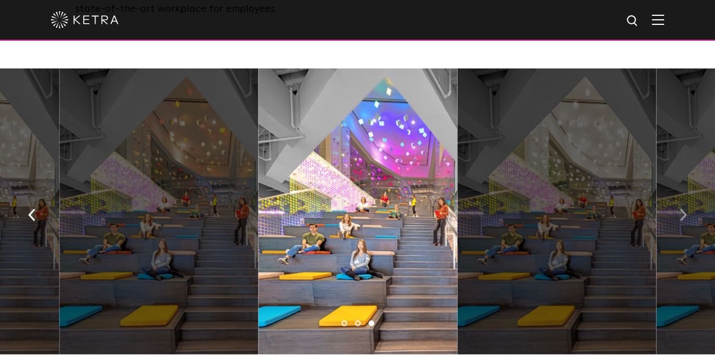
click at [683, 209] on img "button" at bounding box center [682, 215] width 7 height 12
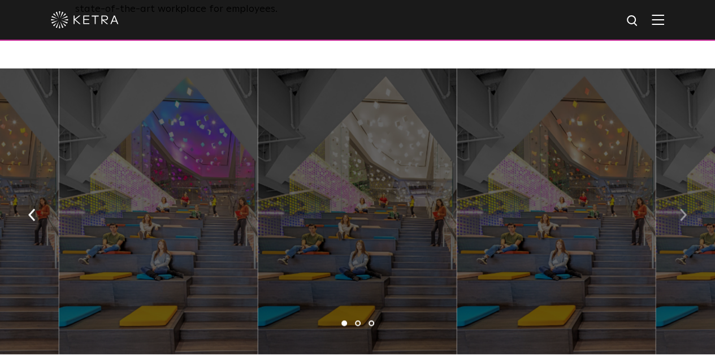
click at [683, 209] on img "button" at bounding box center [682, 215] width 7 height 12
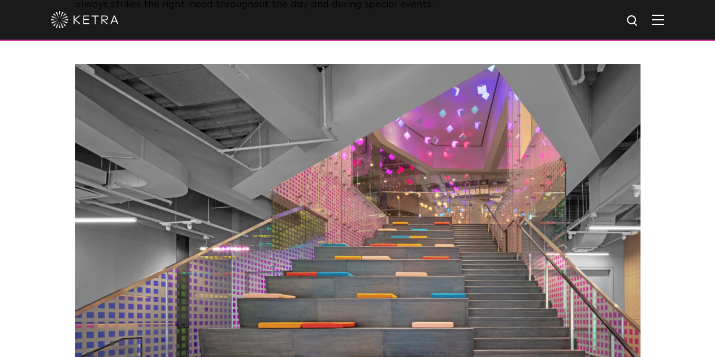
scroll to position [1102, 0]
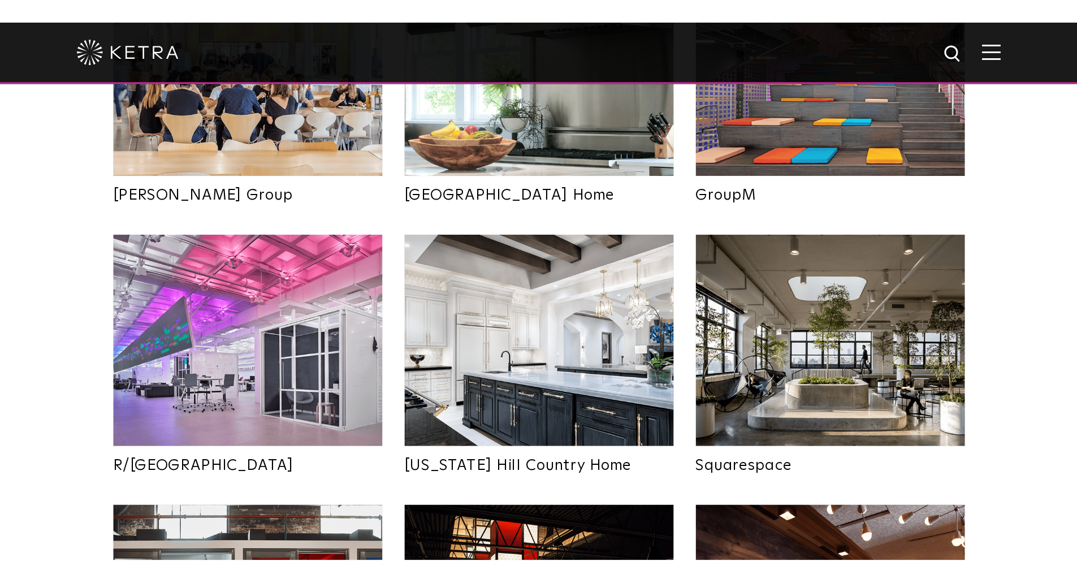
scroll to position [2032, 0]
